Goal: Task Accomplishment & Management: Complete application form

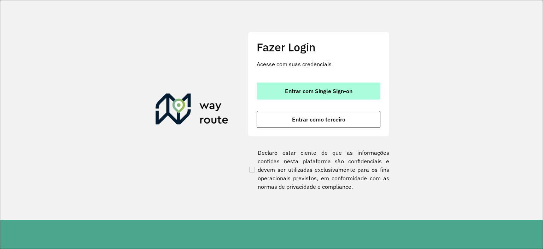
click at [337, 91] on span "Entrar com Single Sign-on" at bounding box center [319, 91] width 68 height 6
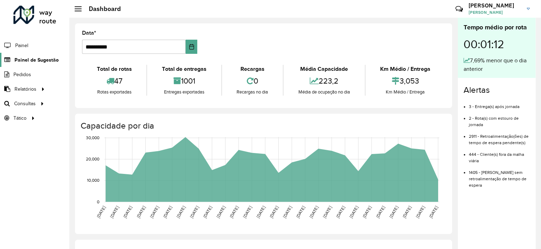
click at [38, 63] on link "Painel de Sugestão" at bounding box center [29, 60] width 59 height 14
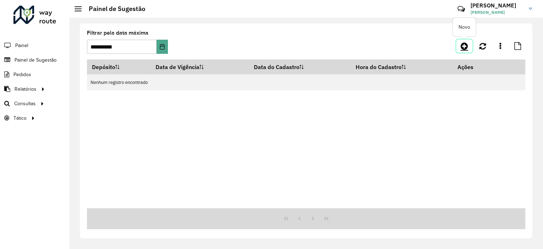
click at [466, 41] on link at bounding box center [465, 46] width 16 height 13
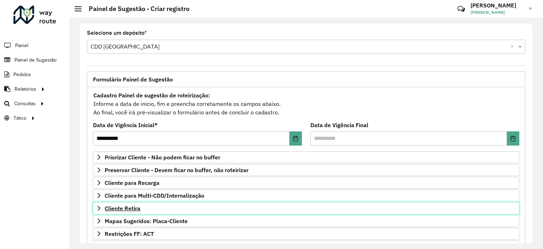
click at [150, 210] on link "Cliente Retira" at bounding box center [306, 208] width 427 height 12
click at [141, 207] on link "Cliente Retira" at bounding box center [306, 208] width 427 height 12
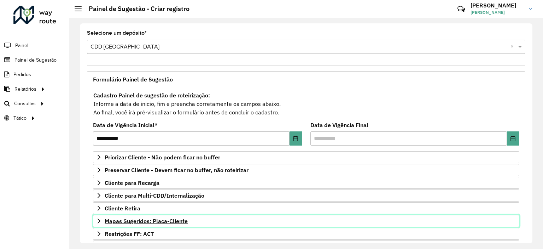
click at [144, 219] on span "Mapas Sugeridos: Placa-Cliente" at bounding box center [146, 221] width 83 height 6
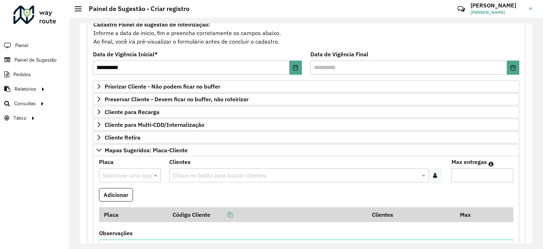
click at [133, 174] on input "text" at bounding box center [123, 175] width 41 height 8
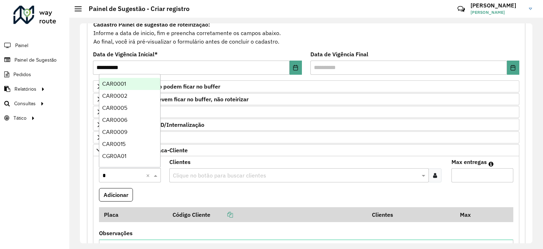
type input "**"
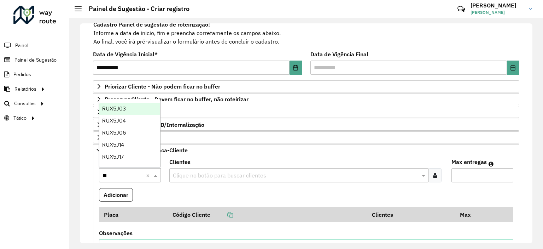
click at [123, 111] on span "RUX5J03" at bounding box center [114, 108] width 24 height 6
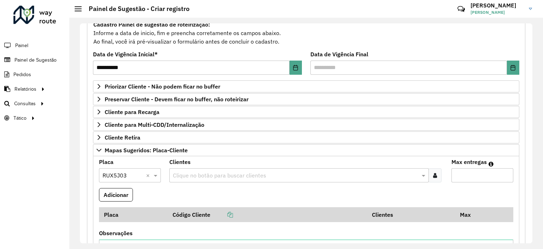
click at [433, 172] on icon at bounding box center [435, 175] width 4 height 6
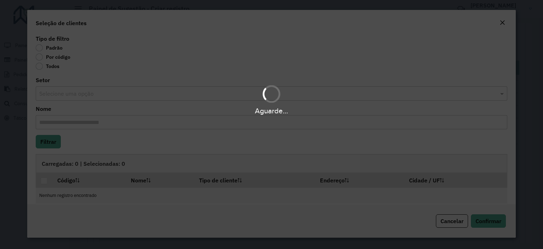
click at [42, 54] on div "Aguarde..." at bounding box center [271, 124] width 543 height 249
click at [40, 54] on div "Aguarde..." at bounding box center [271, 124] width 543 height 249
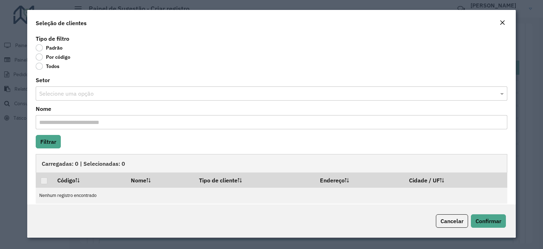
click at [38, 58] on label "Por código" at bounding box center [53, 56] width 35 height 7
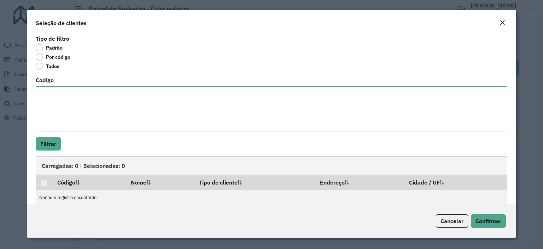
click at [91, 109] on textarea "Código" at bounding box center [272, 108] width 472 height 45
paste textarea "***** ***** ***** ***** ***** ***** ***** **** ***** ***** ***** ***** ***** **…"
type textarea "***** ***** ***** ***** ***** ***** ***** **** ***** ***** ***** ***** ***** **…"
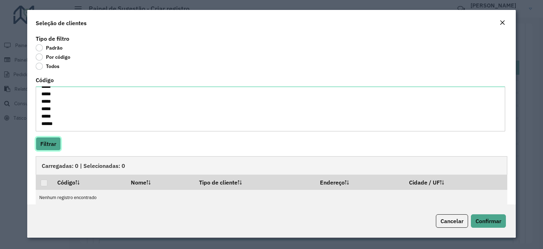
click at [49, 146] on button "Filtrar" at bounding box center [48, 143] width 25 height 13
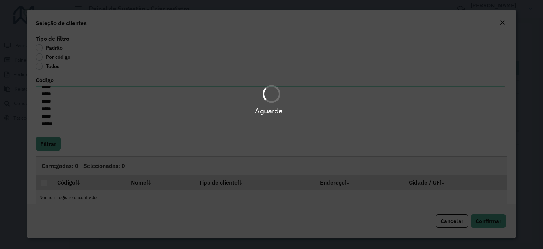
click at [45, 184] on div "Aguarde..." at bounding box center [271, 124] width 543 height 249
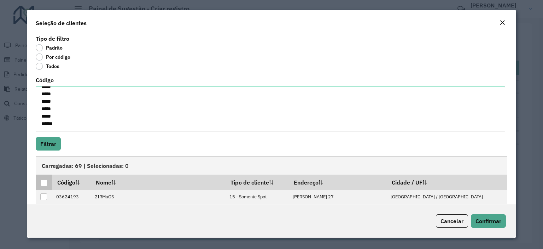
click at [44, 182] on div at bounding box center [44, 182] width 7 height 7
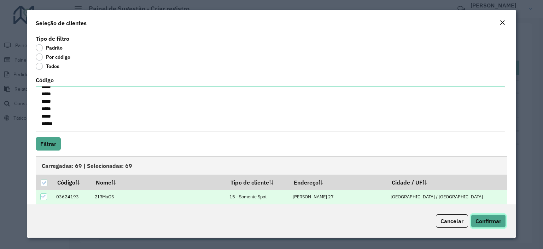
click at [482, 219] on span "Confirmar" at bounding box center [489, 220] width 26 height 7
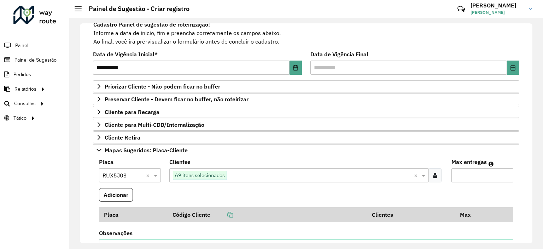
click at [472, 172] on input "Max entregas" at bounding box center [483, 175] width 62 height 14
type input "**"
click at [123, 195] on button "Adicionar" at bounding box center [116, 194] width 34 height 13
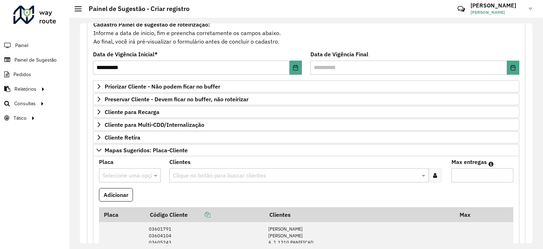
click at [128, 172] on input "text" at bounding box center [123, 175] width 41 height 8
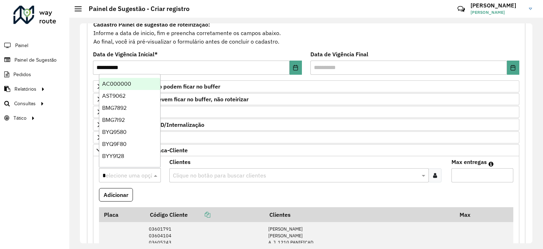
type input "**"
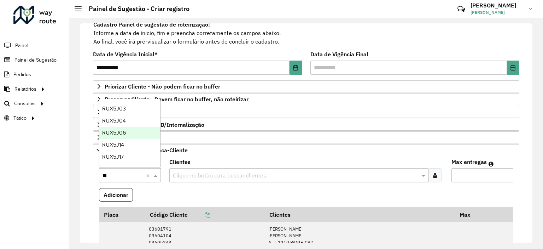
click at [119, 135] on span "RUX5J06" at bounding box center [114, 132] width 24 height 6
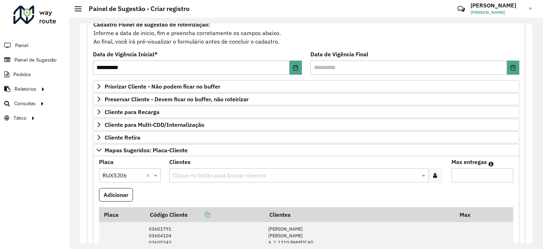
click at [434, 175] on icon at bounding box center [435, 175] width 4 height 6
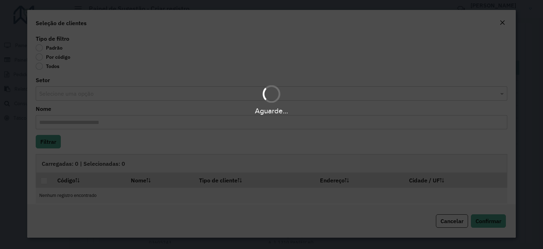
click at [44, 56] on div "Aguarde..." at bounding box center [271, 124] width 543 height 249
click at [41, 56] on div "Aguarde..." at bounding box center [271, 124] width 543 height 249
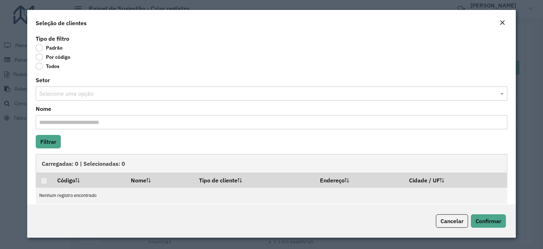
click at [504, 26] on div "Close" at bounding box center [503, 23] width 6 height 8
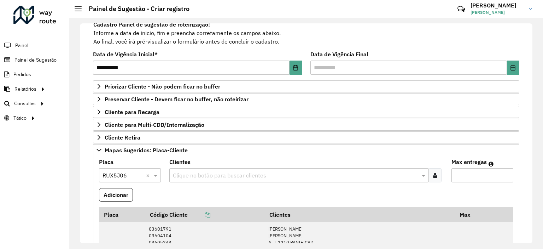
click at [431, 179] on div at bounding box center [435, 175] width 13 height 14
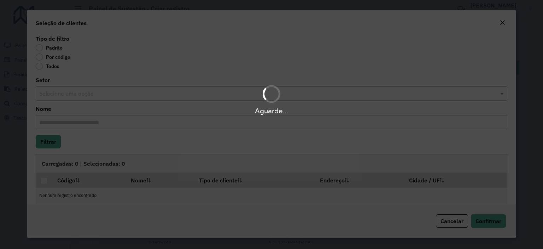
click at [85, 93] on div "Aguarde..." at bounding box center [271, 100] width 543 height 34
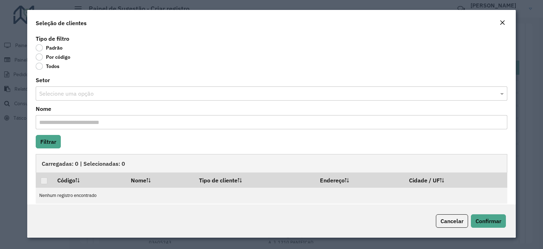
click at [40, 58] on label "Por código" at bounding box center [53, 56] width 35 height 7
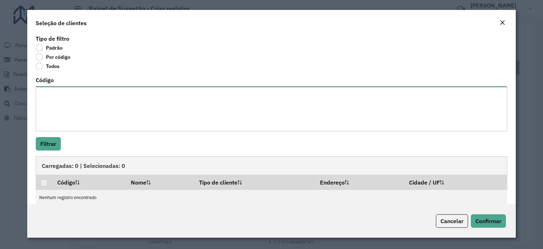
click at [66, 95] on textarea "Código" at bounding box center [272, 108] width 472 height 45
paste textarea "***** ***** ***** ***** **** ***** ***** ***** ***** ***** ***** ***** ***** **…"
type textarea "***** ***** ***** ***** **** ***** ***** ***** ***** ***** ***** ***** ***** **…"
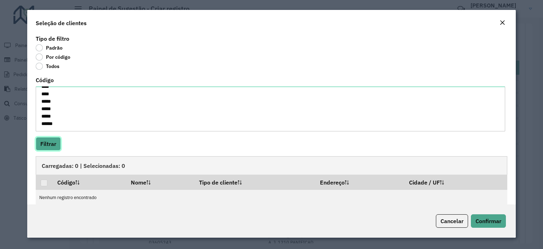
click at [49, 145] on button "Filtrar" at bounding box center [48, 143] width 25 height 13
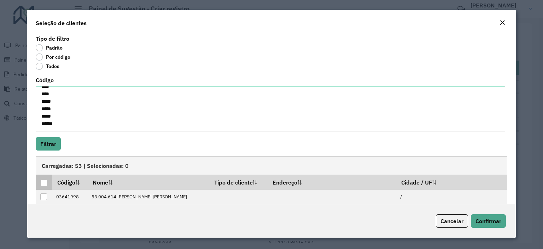
click at [44, 181] on div at bounding box center [44, 182] width 7 height 7
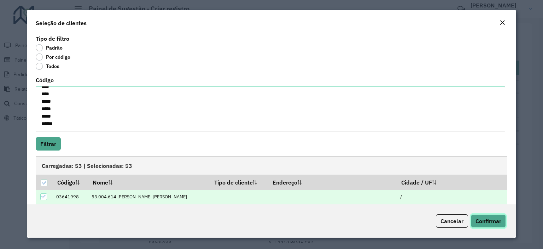
click at [484, 222] on span "Confirmar" at bounding box center [489, 220] width 26 height 7
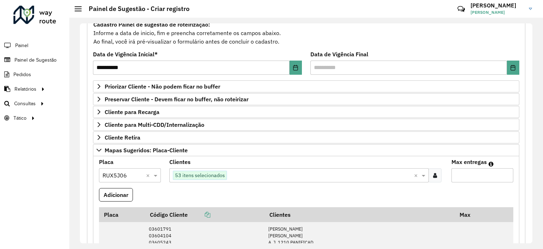
click at [474, 168] on input "Max entregas" at bounding box center [483, 175] width 62 height 14
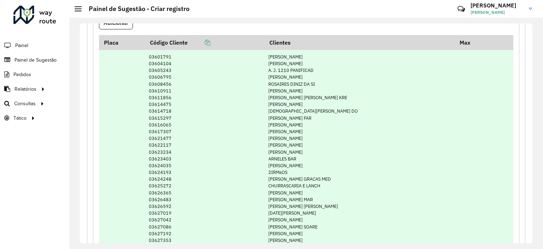
scroll to position [66, 0]
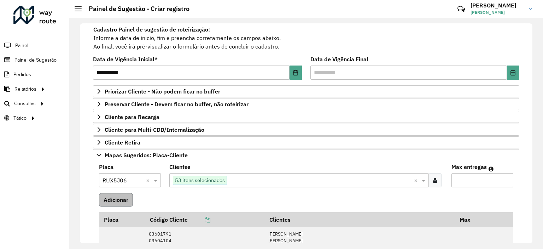
type input "**"
click at [114, 197] on button "Adicionar" at bounding box center [116, 199] width 34 height 13
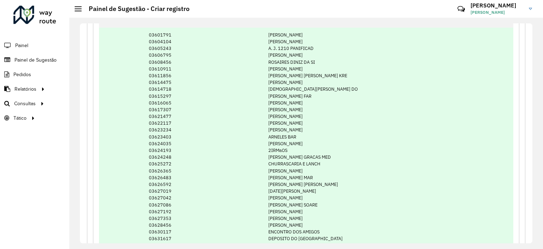
scroll to position [738, 0]
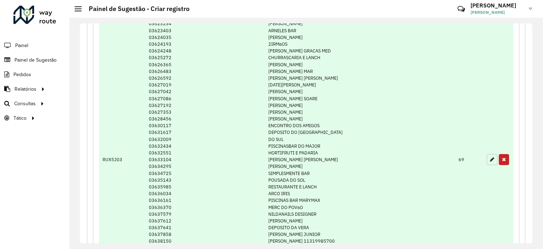
click at [490, 160] on icon "button" at bounding box center [492, 159] width 4 height 5
type input "**"
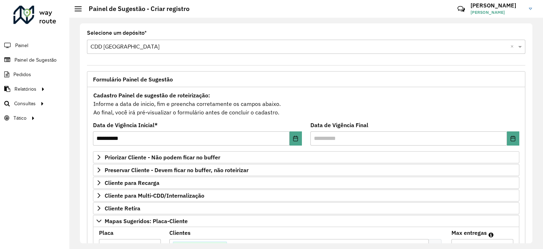
scroll to position [106, 0]
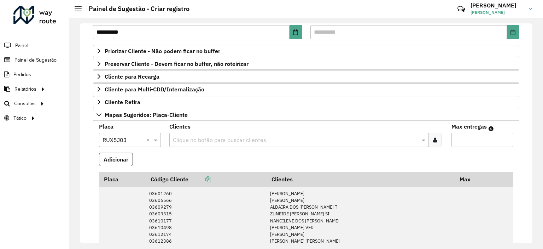
click at [431, 140] on div at bounding box center [435, 140] width 13 height 14
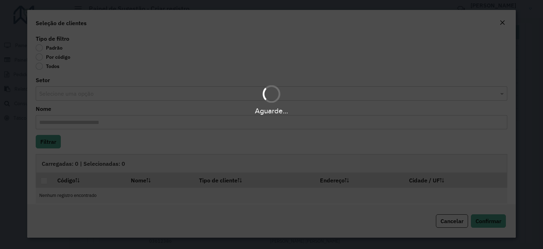
click at [32, 54] on div "Aguarde..." at bounding box center [271, 124] width 543 height 249
click at [41, 58] on div "Aguarde..." at bounding box center [271, 124] width 543 height 249
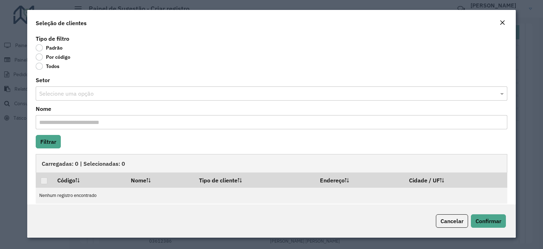
click at [40, 57] on label "Por código" at bounding box center [53, 56] width 35 height 7
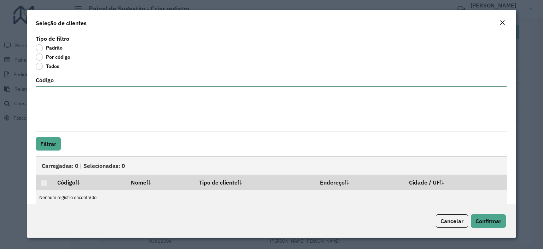
click at [66, 109] on textarea "Código" at bounding box center [272, 108] width 472 height 45
paste textarea "***** ***** ***** ***** ***** ***** ***** ***** **** ***** ***** ***** ***** **…"
type textarea "***** ***** ***** ***** ***** ***** ***** ***** **** ***** ***** ***** ***** **…"
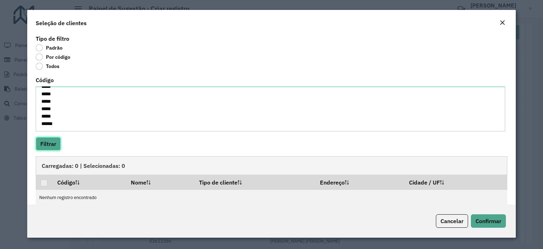
click at [54, 144] on button "Filtrar" at bounding box center [48, 143] width 25 height 13
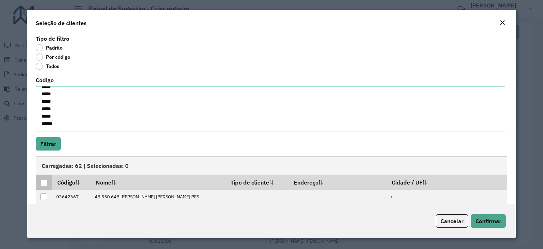
click at [45, 180] on div at bounding box center [44, 182] width 7 height 7
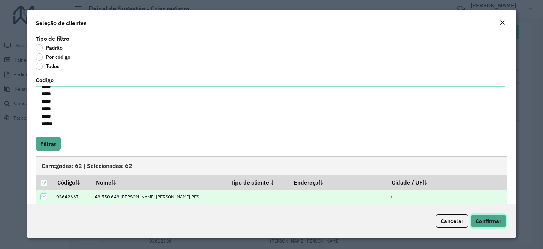
click at [493, 220] on span "Confirmar" at bounding box center [489, 220] width 26 height 7
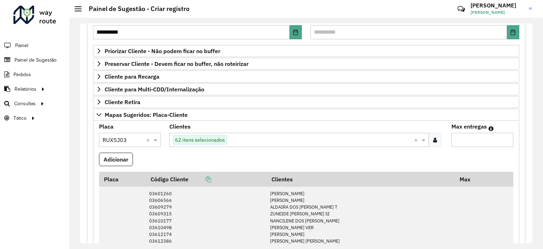
click at [472, 141] on input "**" at bounding box center [483, 140] width 62 height 14
type input "**"
click at [119, 160] on button "Adicionar" at bounding box center [116, 158] width 34 height 13
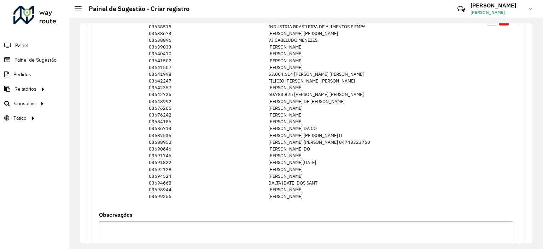
scroll to position [1049, 0]
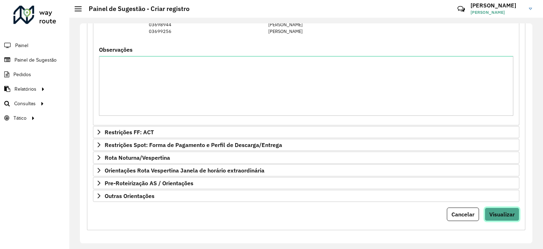
click at [500, 210] on span "Visualizar" at bounding box center [501, 213] width 25 height 7
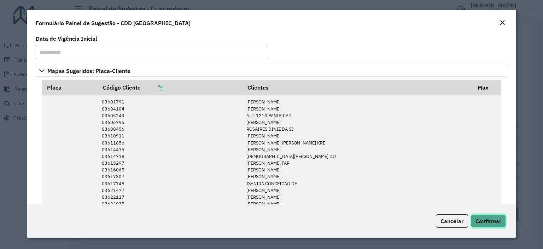
click at [493, 220] on span "Confirmar" at bounding box center [489, 220] width 26 height 7
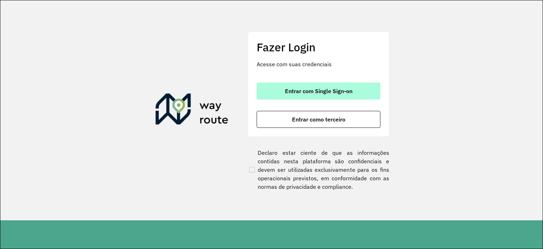
click at [315, 88] on span "Entrar com Single Sign-on" at bounding box center [319, 91] width 68 height 6
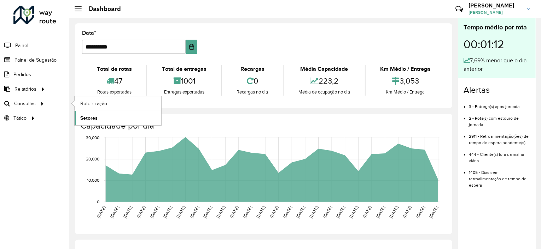
click at [92, 115] on span "Setores" at bounding box center [88, 117] width 17 height 7
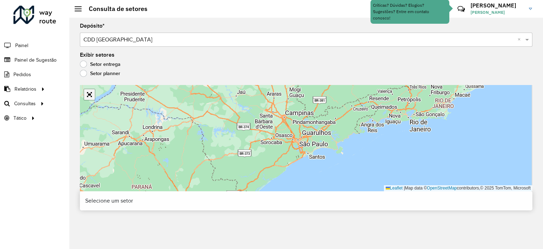
click at [88, 98] on link "Abrir mapa em tela cheia" at bounding box center [89, 94] width 11 height 11
